Goal: Transaction & Acquisition: Purchase product/service

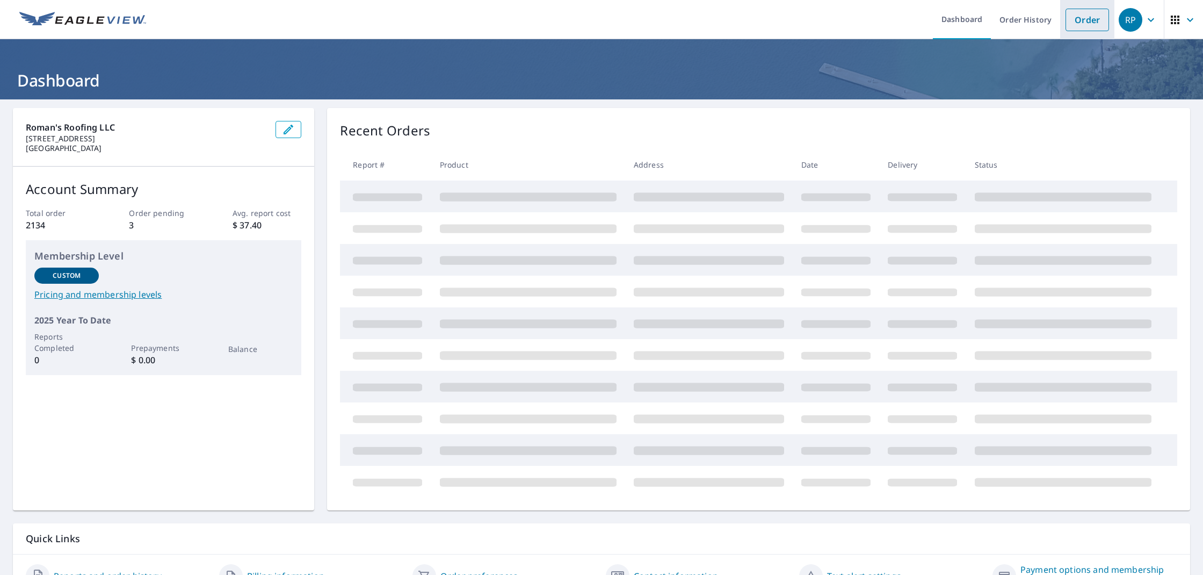
click at [1085, 24] on link "Order" at bounding box center [1086, 20] width 43 height 23
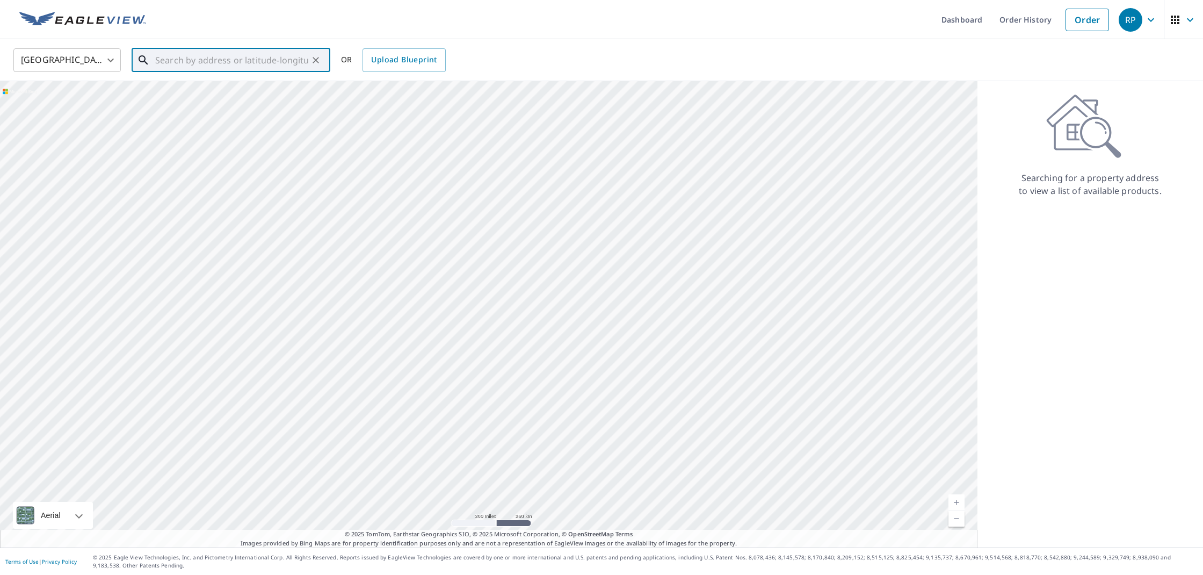
click at [217, 63] on input "text" at bounding box center [231, 60] width 153 height 30
click at [261, 98] on p "Cashiers, NC 28717" at bounding box center [237, 103] width 169 height 11
type input "[STREET_ADDRESS]"
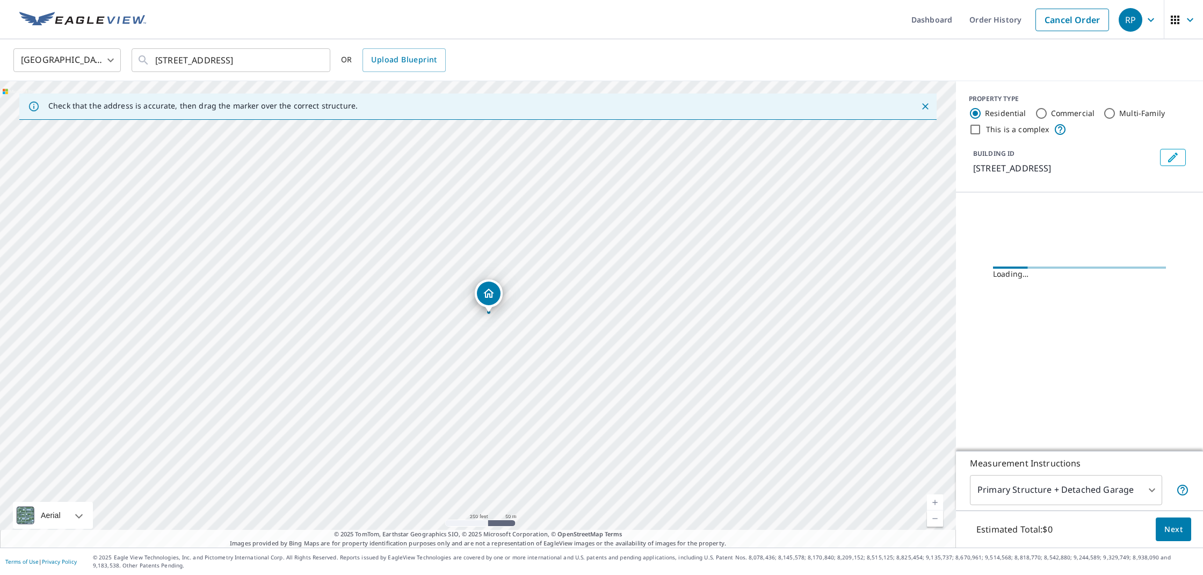
click at [935, 500] on link "Current Level 17, Zoom In" at bounding box center [935, 502] width 16 height 16
click at [935, 500] on link "Current Level 17.69484011849353, Zoom In" at bounding box center [935, 502] width 16 height 16
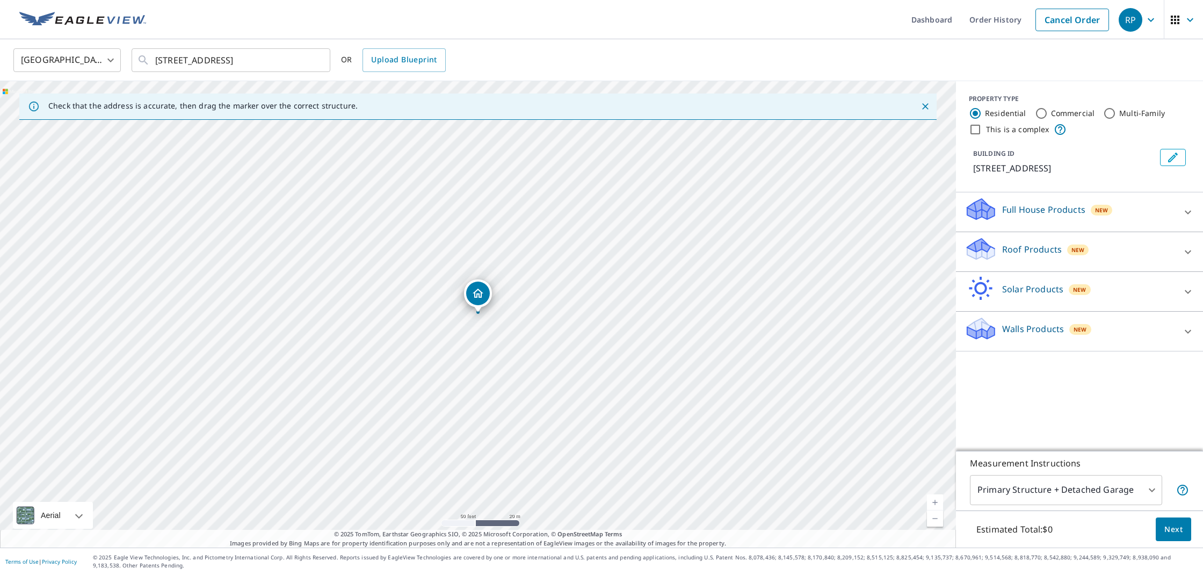
click at [938, 518] on link "Current Level 19, Zoom Out" at bounding box center [935, 518] width 16 height 16
click at [935, 518] on link "Current Level 18, Zoom Out" at bounding box center [935, 518] width 16 height 16
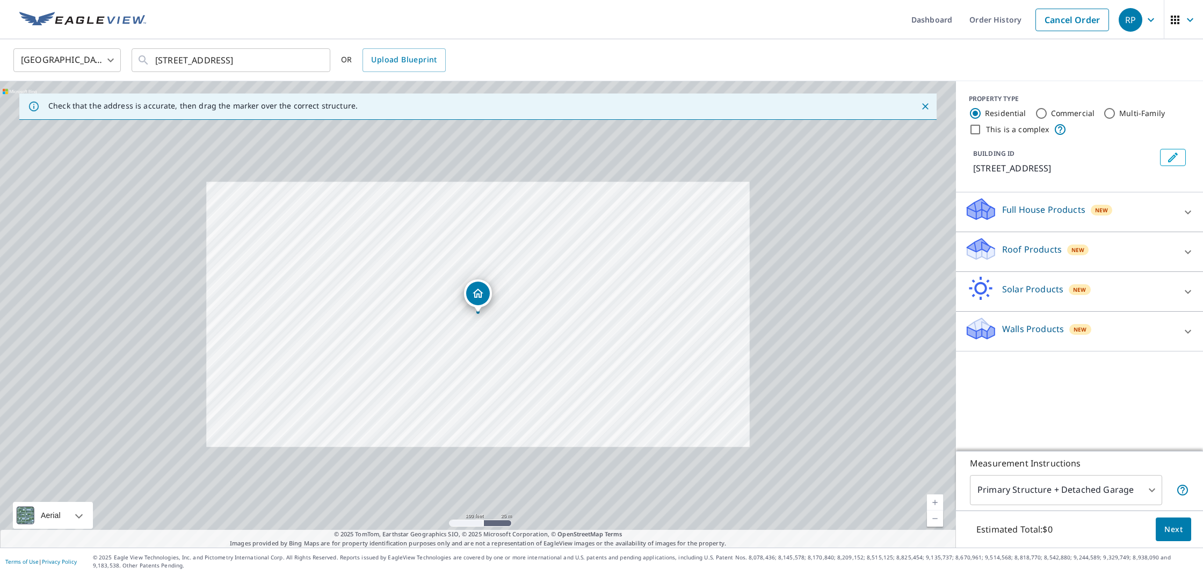
click at [935, 518] on link "Current Level 18, Zoom Out" at bounding box center [935, 518] width 16 height 16
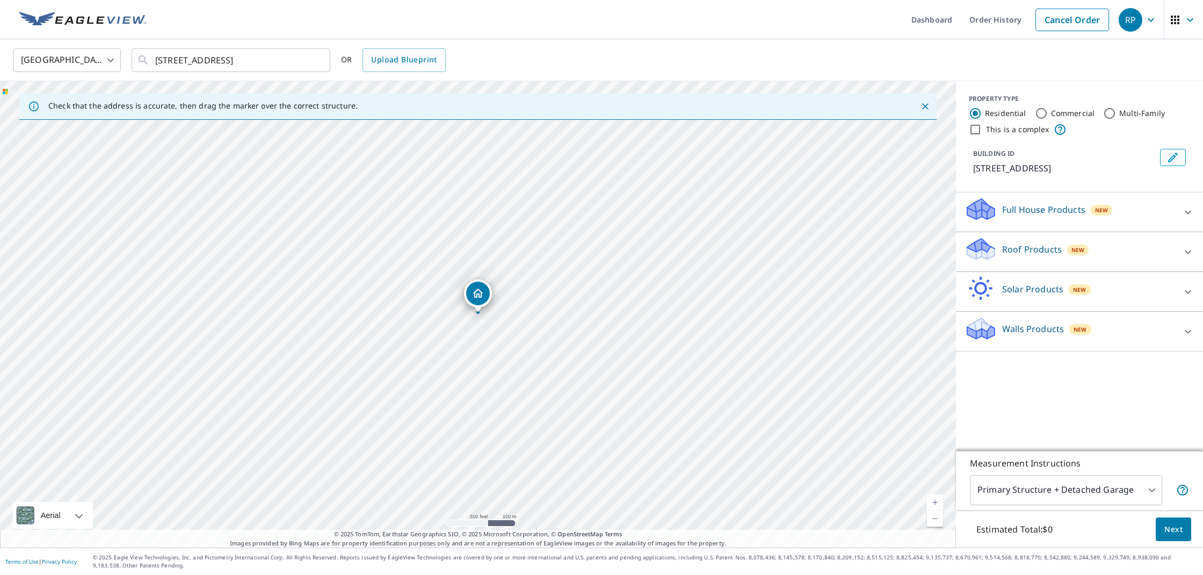
click at [934, 498] on link "Current Level 16, Zoom In" at bounding box center [935, 502] width 16 height 16
